Goal: Navigation & Orientation: Find specific page/section

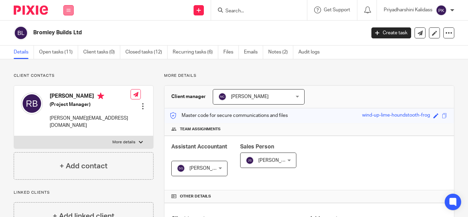
click at [69, 12] on icon at bounding box center [68, 10] width 4 height 4
click at [68, 32] on link "Work" at bounding box center [64, 31] width 11 height 5
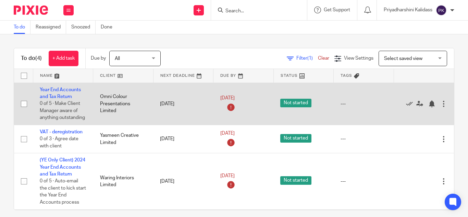
scroll to position [0, 4]
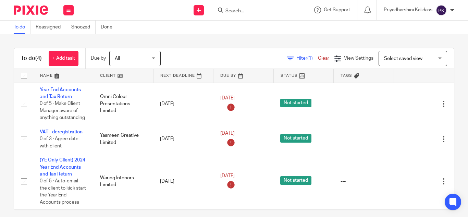
click at [227, 8] on input "Search" at bounding box center [256, 11] width 62 height 6
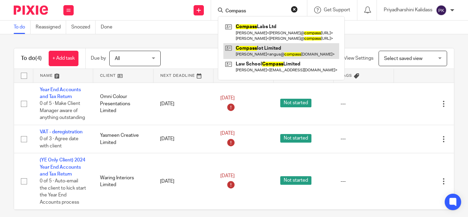
type input "Compass"
click at [253, 48] on link at bounding box center [281, 51] width 116 height 16
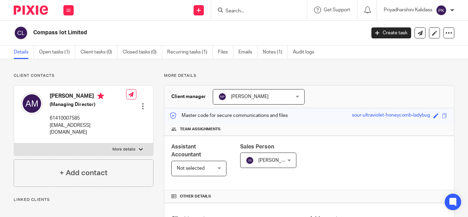
scroll to position [226, 0]
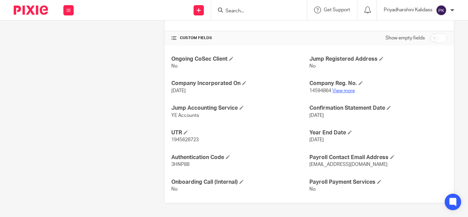
click at [344, 90] on link "View more" at bounding box center [343, 90] width 23 height 5
